Goal: Task Accomplishment & Management: Use online tool/utility

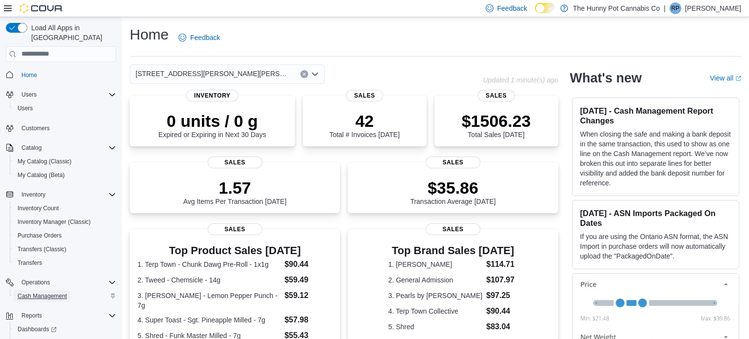
click at [64, 292] on span "Cash Management" at bounding box center [42, 296] width 49 height 8
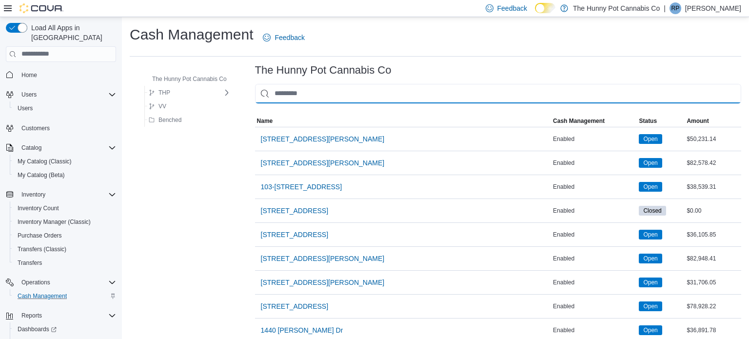
click at [309, 96] on input "This is a search bar. As you type, the results lower in the page will automatic…" at bounding box center [498, 94] width 486 height 20
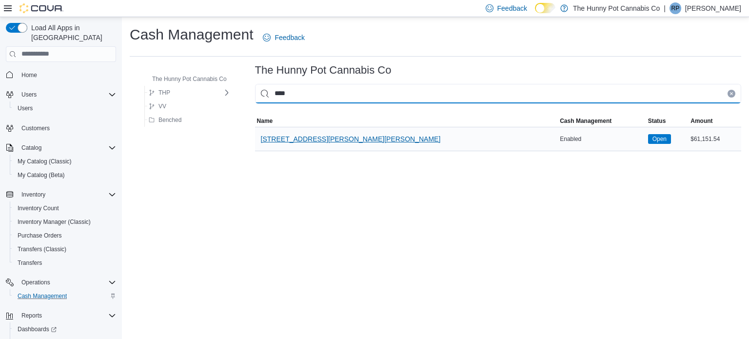
type input "****"
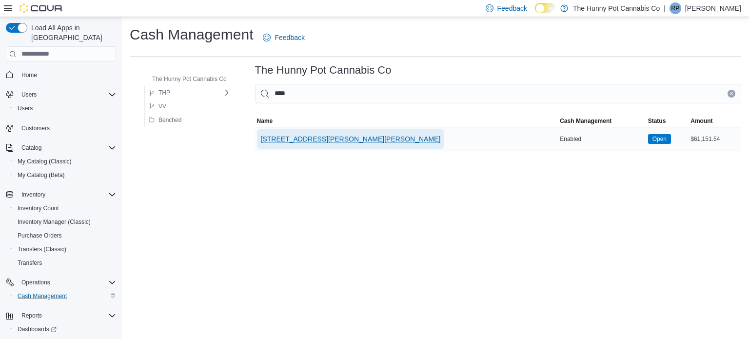
click at [307, 138] on span "[STREET_ADDRESS][PERSON_NAME][PERSON_NAME]" at bounding box center [351, 139] width 180 height 10
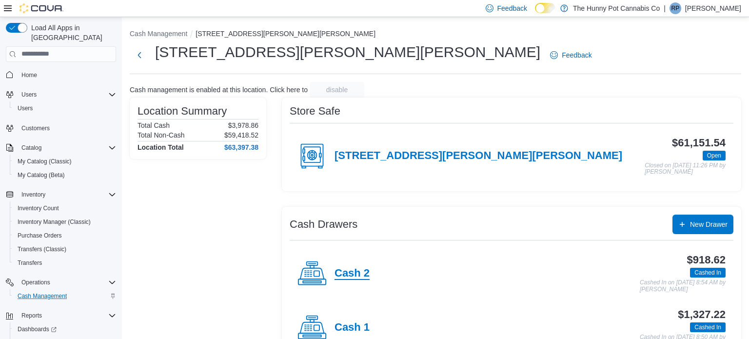
click at [361, 270] on h4 "Cash 2" at bounding box center [352, 273] width 35 height 13
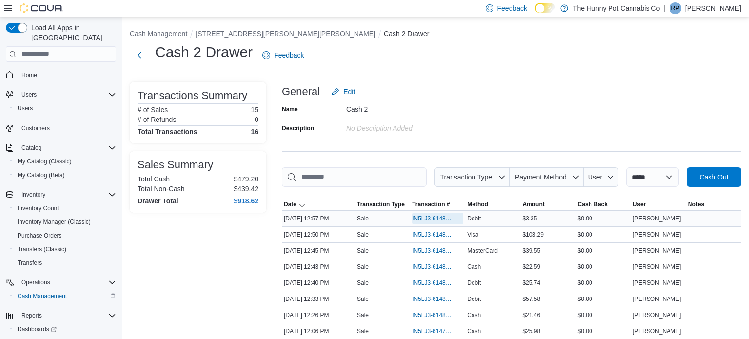
click at [438, 220] on span "IN5LJ3-6148300" at bounding box center [432, 219] width 41 height 8
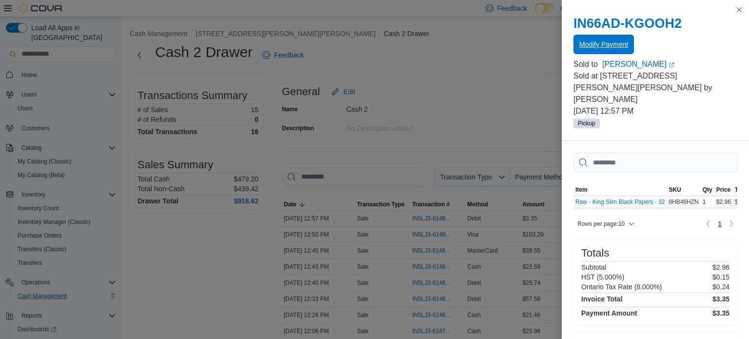
click at [592, 52] on span "Modify Payment" at bounding box center [604, 45] width 49 height 20
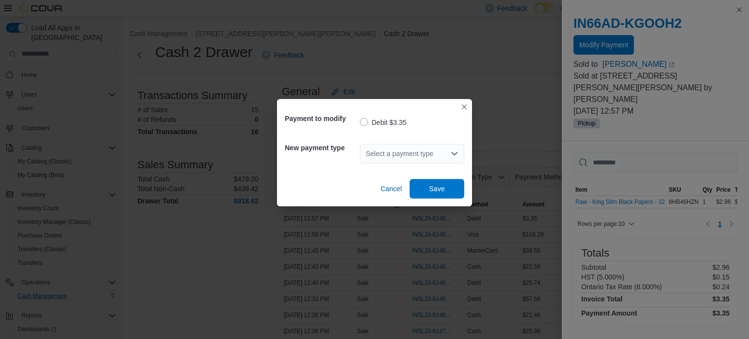
click at [428, 155] on div "Select a payment type" at bounding box center [412, 154] width 104 height 20
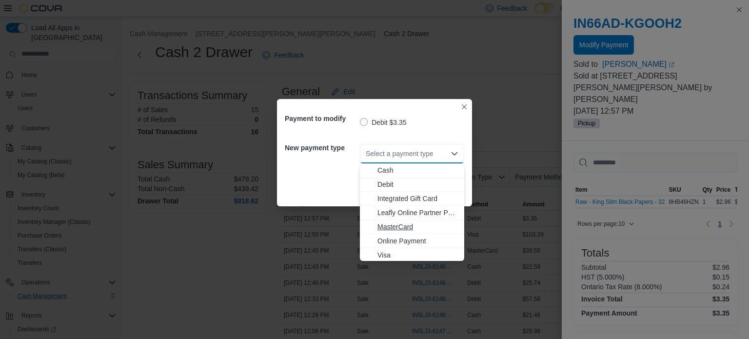
click at [405, 226] on span "MasterCard" at bounding box center [418, 227] width 81 height 10
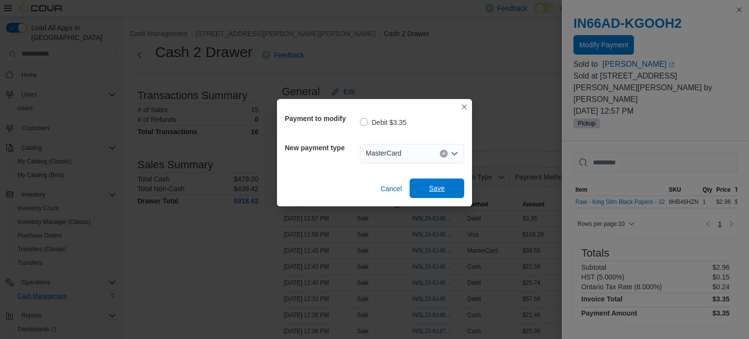
click at [444, 191] on span "Save" at bounding box center [437, 188] width 16 height 10
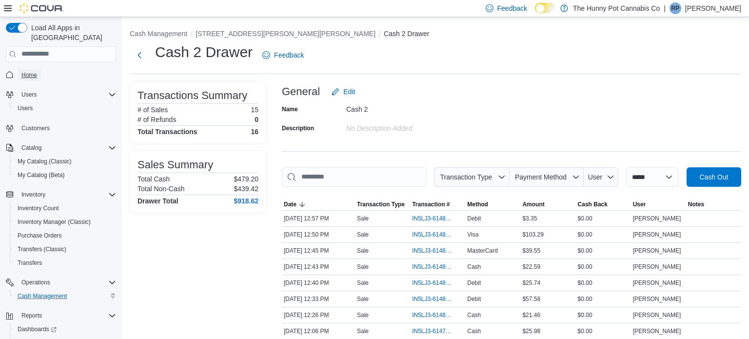
click at [27, 71] on span "Home" at bounding box center [29, 75] width 16 height 8
